Goal: Find specific page/section: Find specific page/section

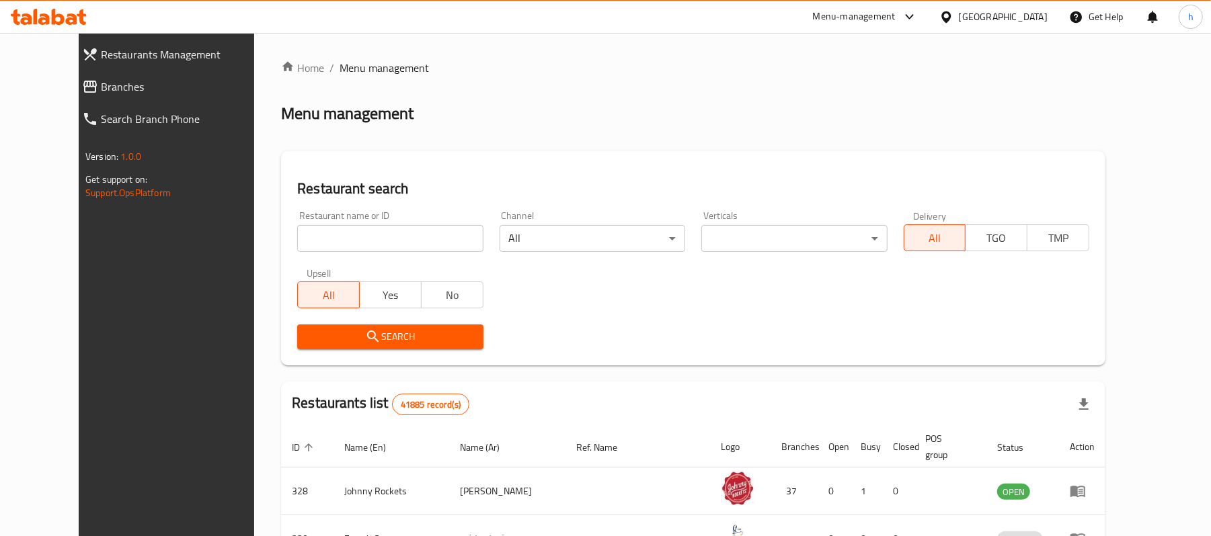
click at [101, 86] on span "Branches" at bounding box center [185, 87] width 169 height 16
click at [71, 71] on link "Branches" at bounding box center [176, 87] width 210 height 32
drag, startPoint x: 63, startPoint y: 90, endPoint x: 51, endPoint y: 92, distance: 11.6
click at [101, 90] on span "Branches" at bounding box center [185, 87] width 169 height 16
